Goal: Information Seeking & Learning: Understand process/instructions

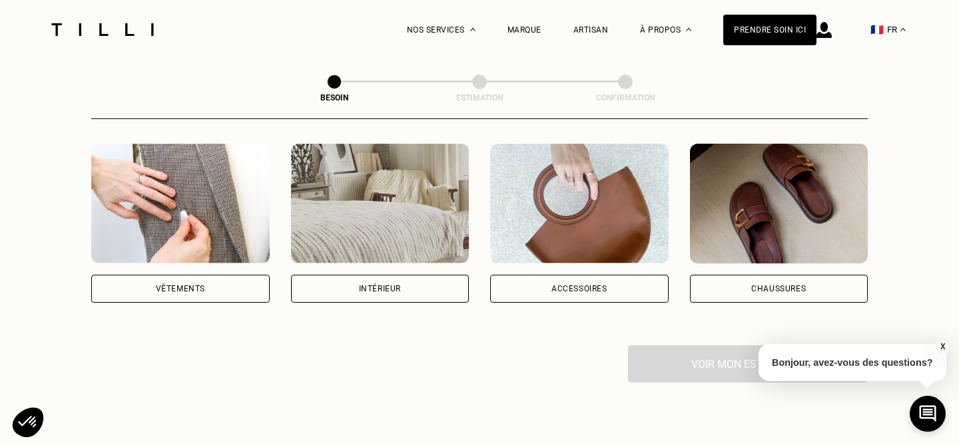
scroll to position [252, 0]
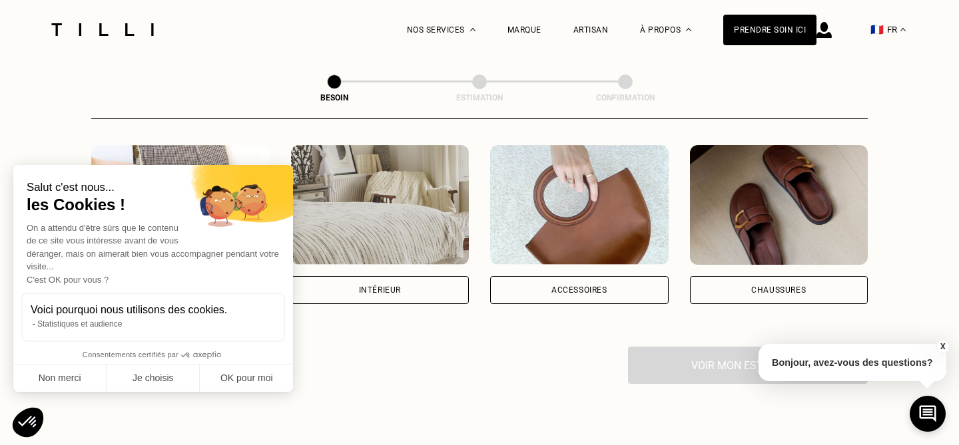
click at [376, 284] on div "Intérieur" at bounding box center [380, 290] width 178 height 28
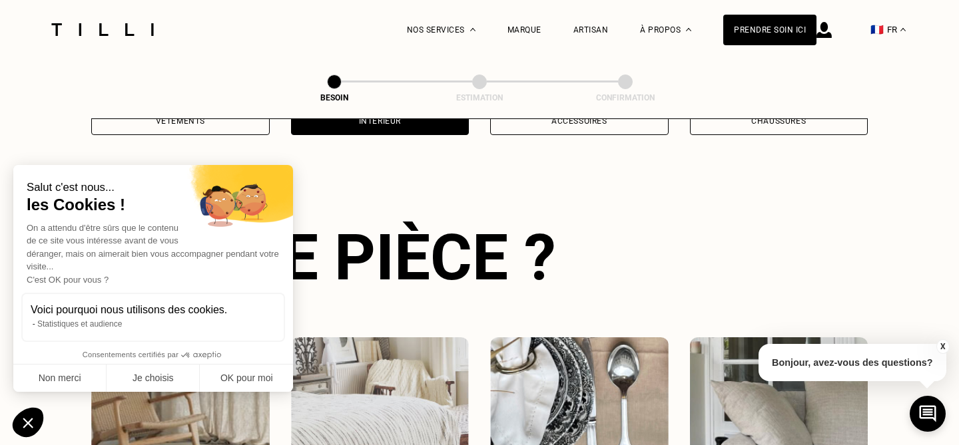
scroll to position [433, 0]
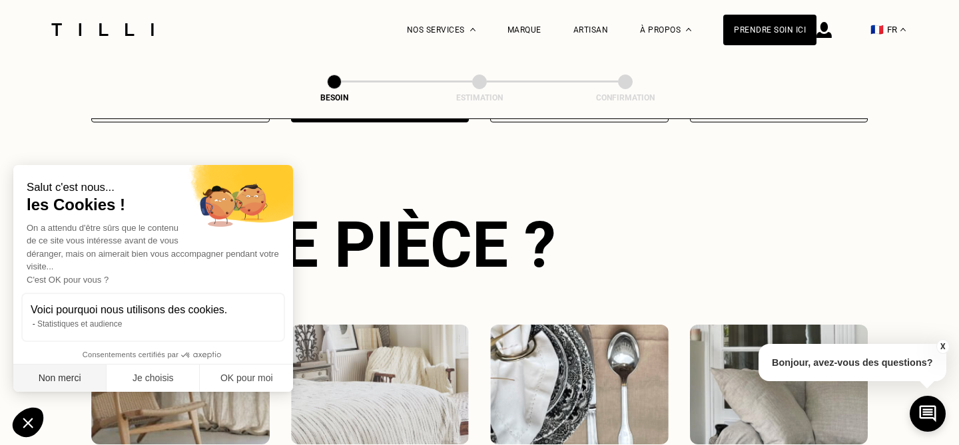
click at [84, 376] on button "Non merci" at bounding box center [59, 379] width 93 height 28
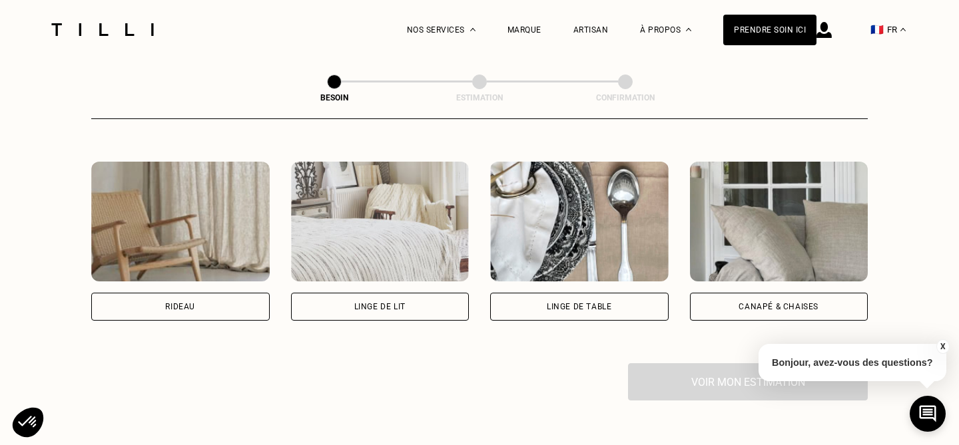
scroll to position [593, 0]
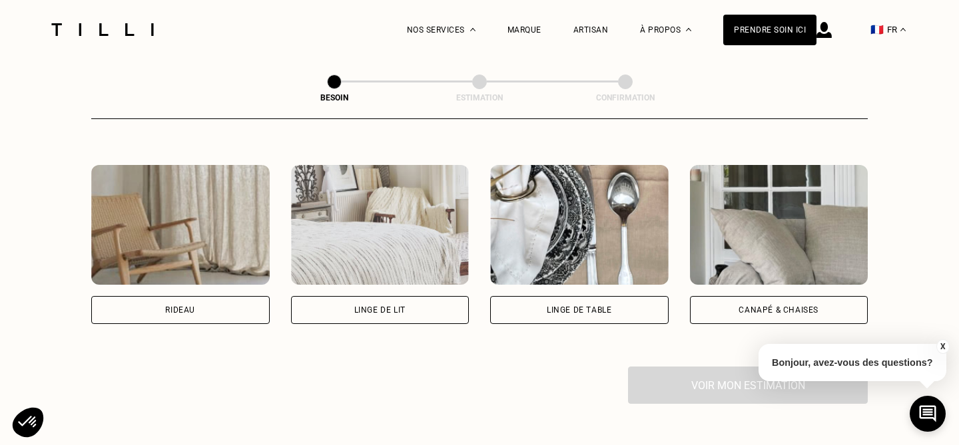
click at [183, 296] on div "Rideau" at bounding box center [180, 310] width 178 height 28
select select "FR"
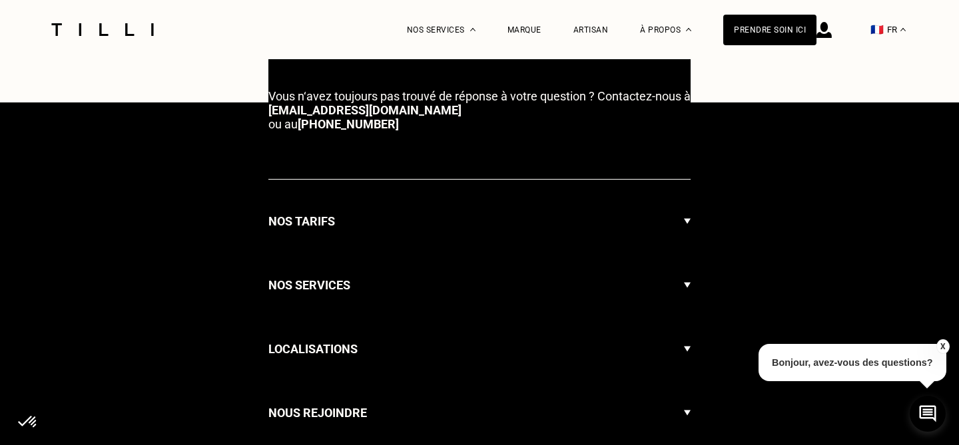
scroll to position [1596, 0]
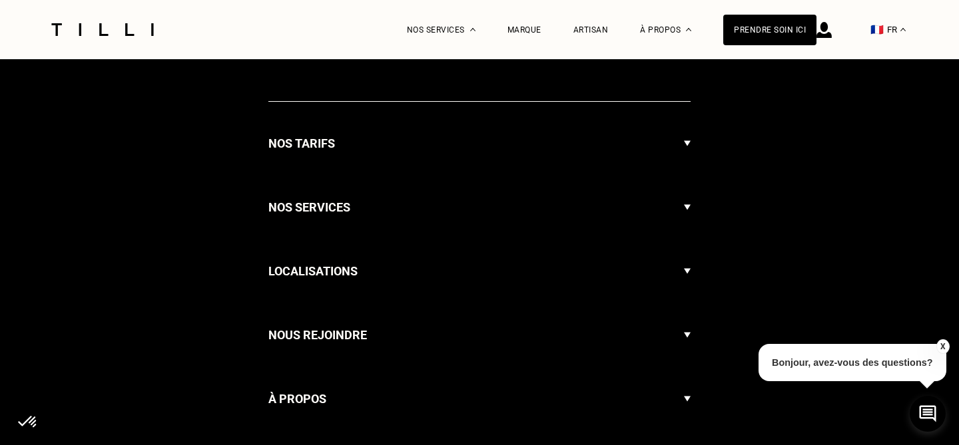
click at [292, 134] on h3 "Nos tarifs" at bounding box center [301, 144] width 67 height 20
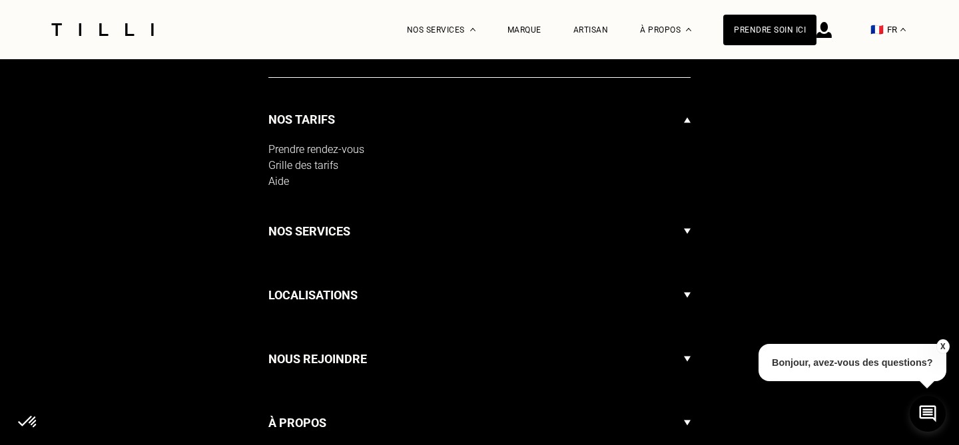
click at [314, 141] on div "Nos tarifs Prendre rendez-vous Grille des tarifs Aide" at bounding box center [479, 144] width 422 height 92
click at [311, 158] on div "Grille des tarifs" at bounding box center [479, 166] width 422 height 16
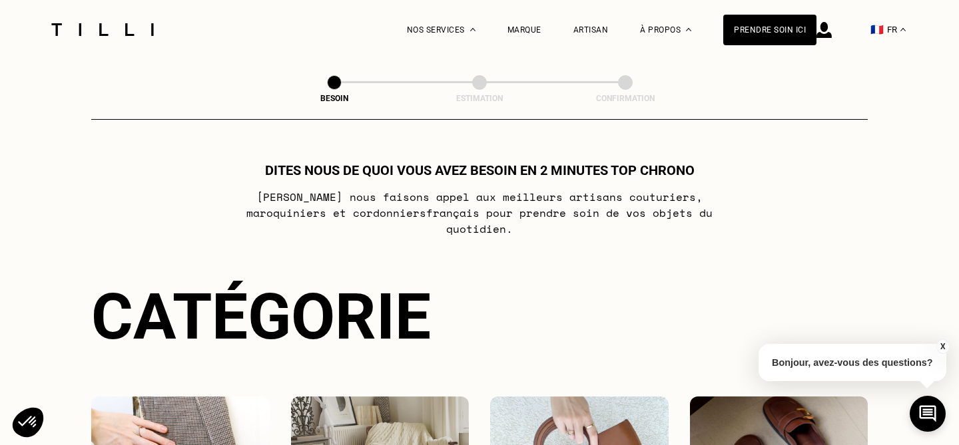
select select "FR"
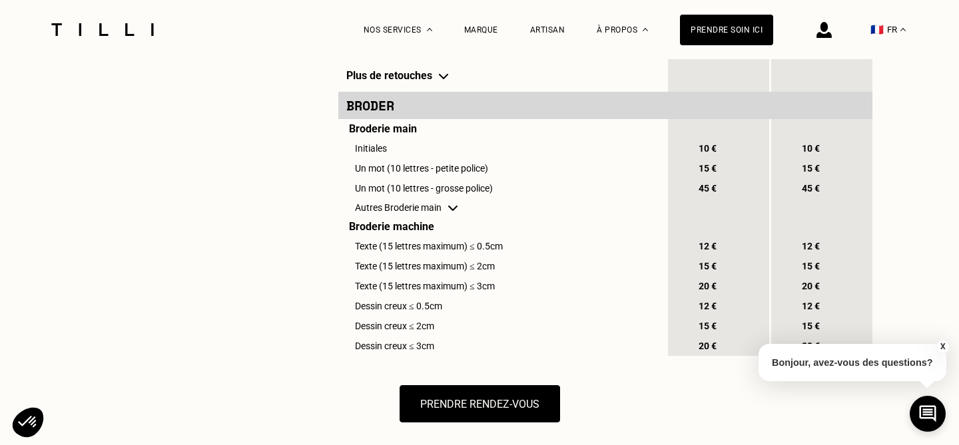
scroll to position [1446, 0]
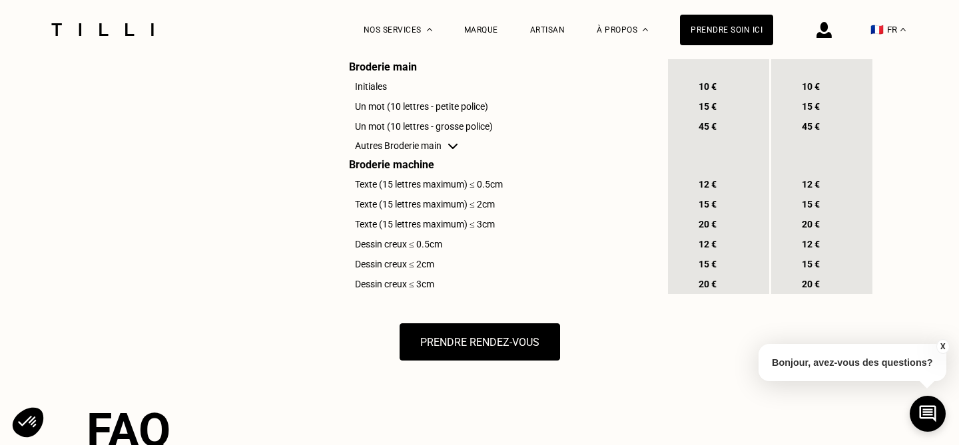
click at [457, 149] on img at bounding box center [452, 146] width 9 height 5
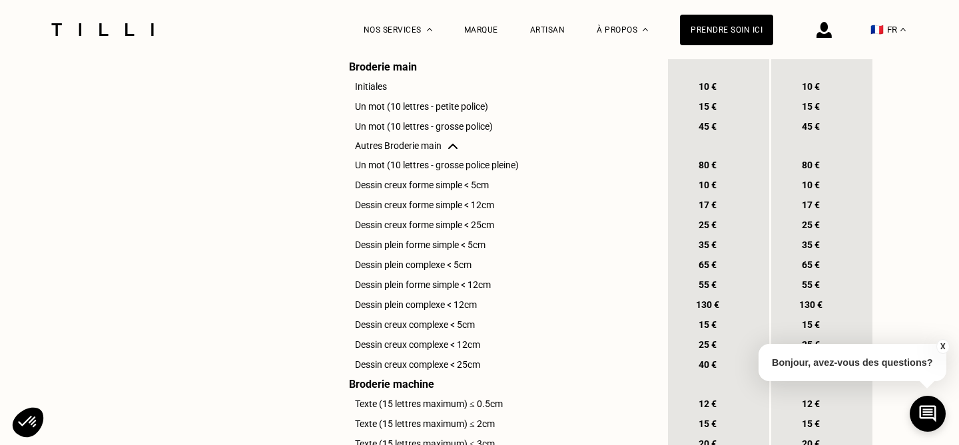
click at [457, 149] on img at bounding box center [452, 146] width 9 height 5
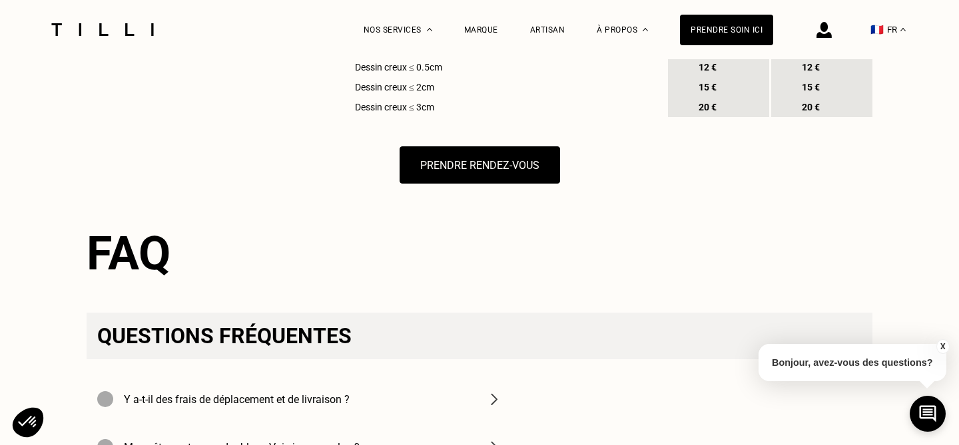
scroll to position [1819, 0]
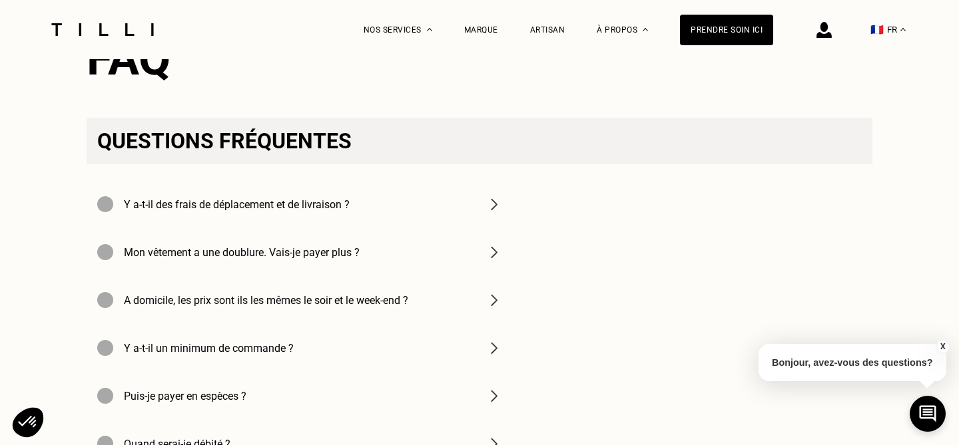
click at [425, 227] on div "Y a-t-il des frais de déplacement et de livraison ?" at bounding box center [300, 204] width 426 height 48
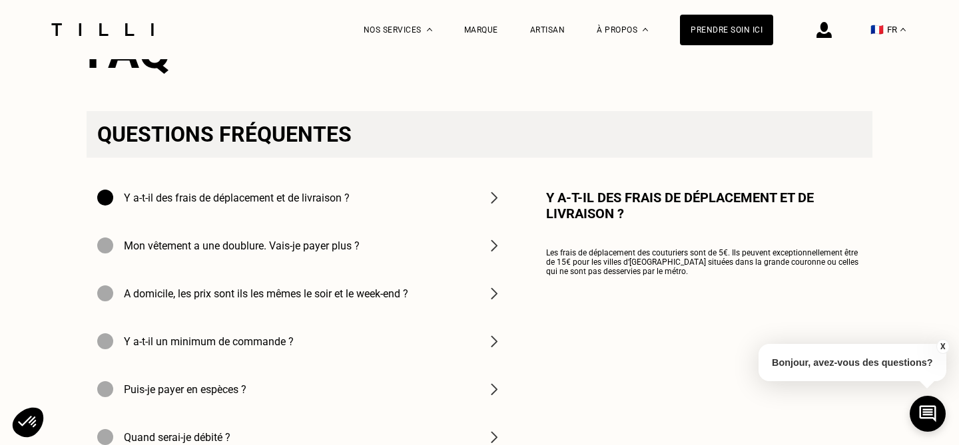
scroll to position [1829, 0]
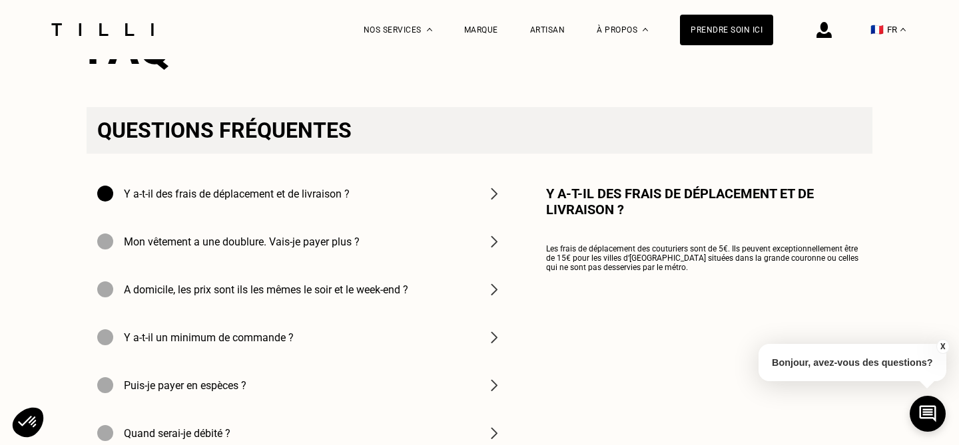
click at [427, 256] on div "Mon vêtement a une doublure. Vais-je payer plus ?" at bounding box center [300, 242] width 426 height 48
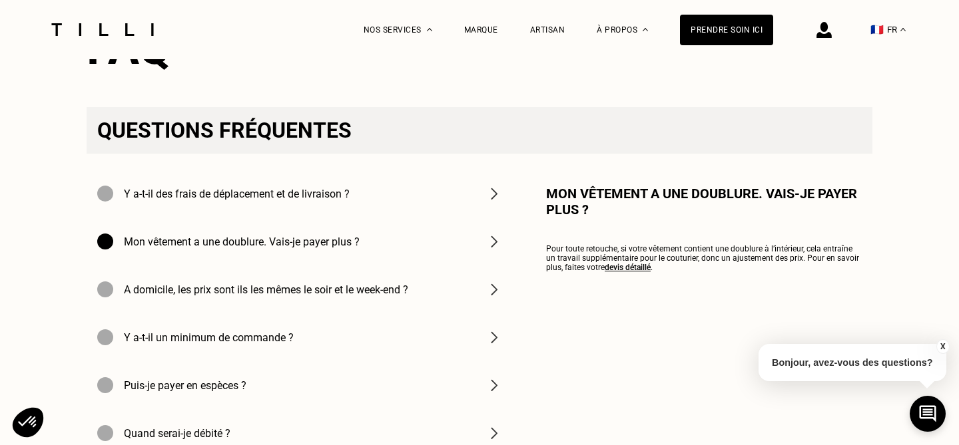
click at [411, 295] on div "A domicile, les prix sont ils les mêmes le soir et le week-end ?" at bounding box center [300, 290] width 426 height 48
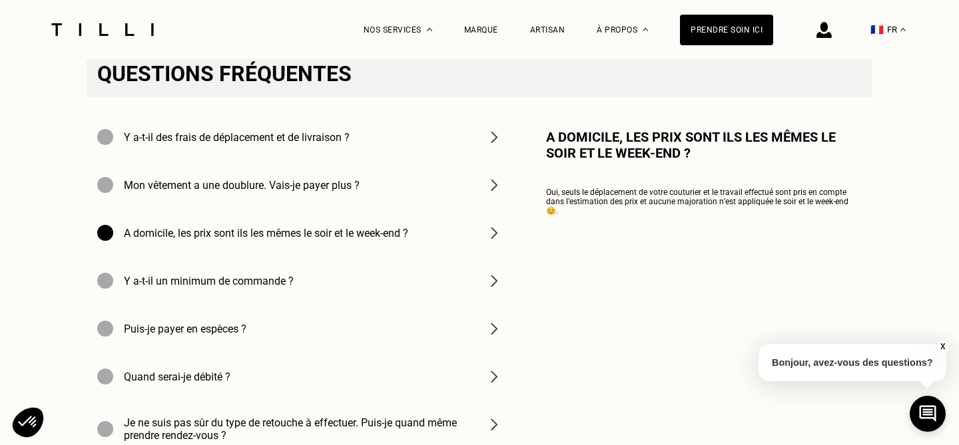
scroll to position [1905, 0]
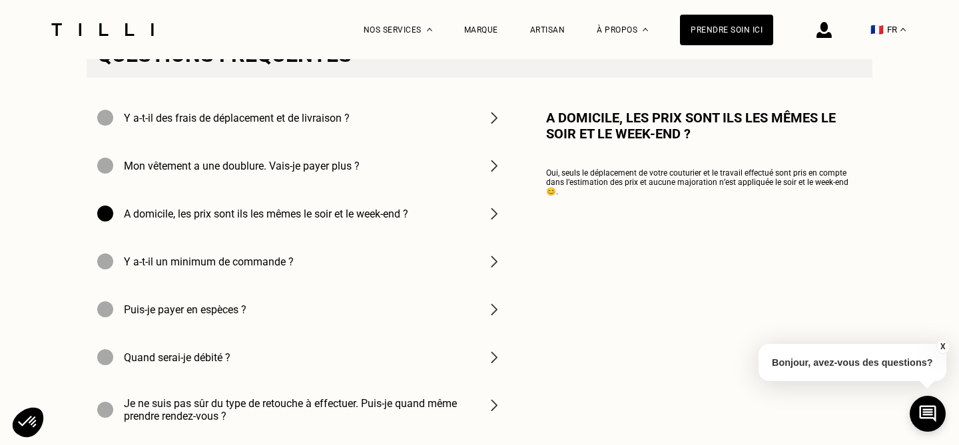
click at [411, 312] on div "Puis-je payer en espèces ?" at bounding box center [300, 310] width 426 height 48
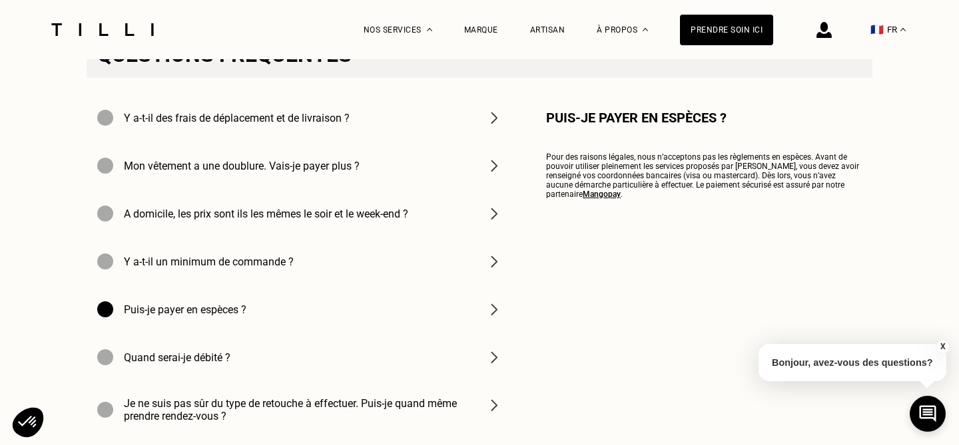
click at [417, 280] on div "Y a-t-il un minimum de commande ?" at bounding box center [300, 262] width 426 height 48
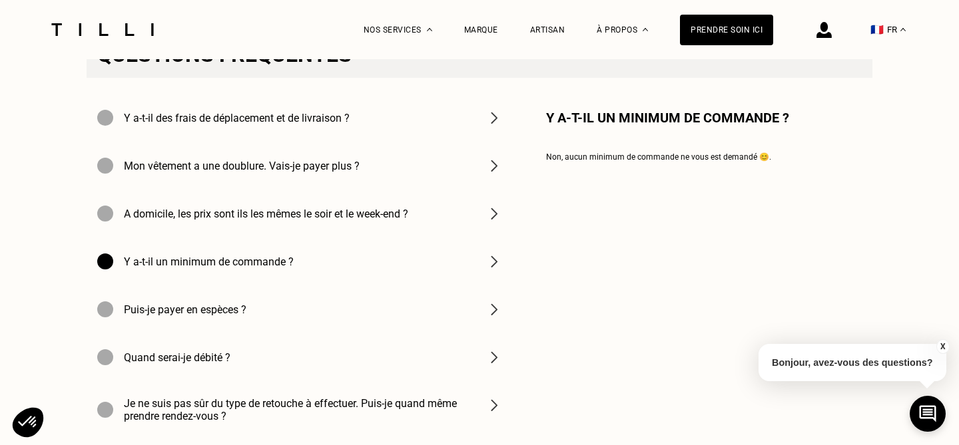
click at [403, 320] on div "Puis-je payer en espèces ?" at bounding box center [300, 310] width 426 height 48
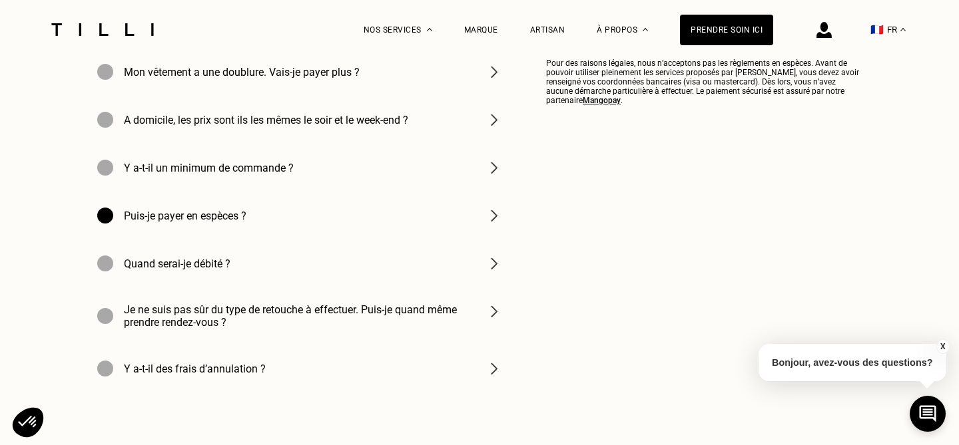
scroll to position [2022, 0]
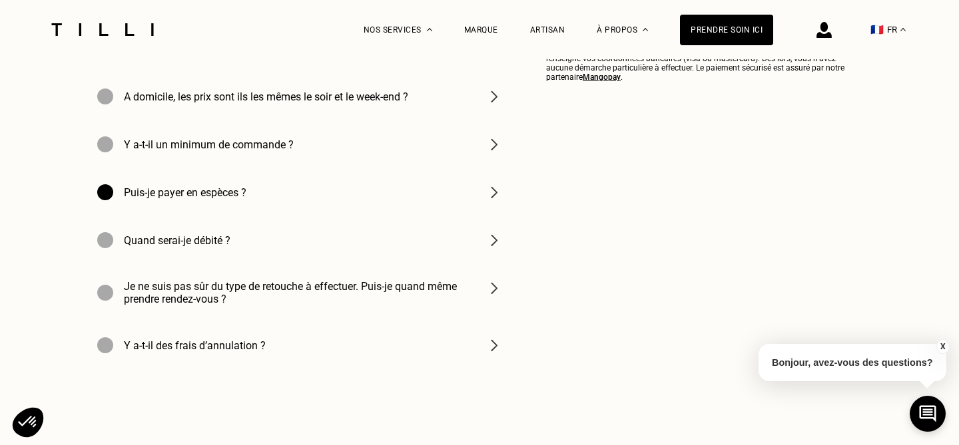
click at [407, 302] on h4 "Je ne suis pas sûr du type de retouche à effectuer. Puis-je quand même prendre …" at bounding box center [297, 292] width 346 height 25
